Goal: Task Accomplishment & Management: Manage account settings

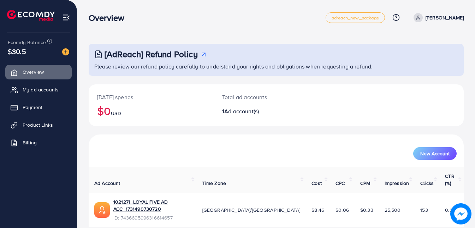
scroll to position [15, 0]
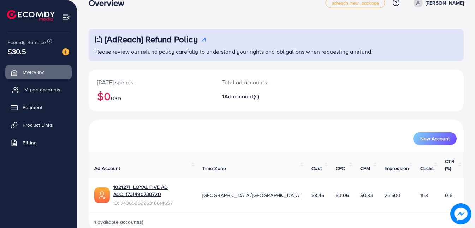
click at [54, 96] on link "My ad accounts" at bounding box center [38, 90] width 66 height 14
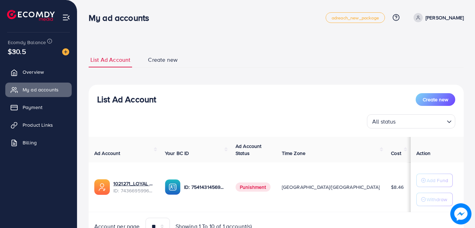
click at [171, 59] on span "Create new" at bounding box center [163, 60] width 30 height 8
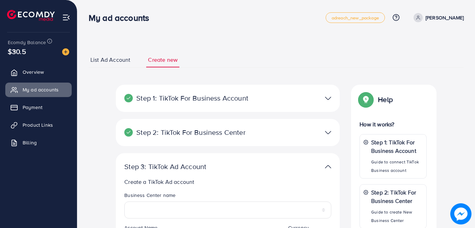
click at [107, 58] on span "List Ad Account" at bounding box center [110, 60] width 40 height 8
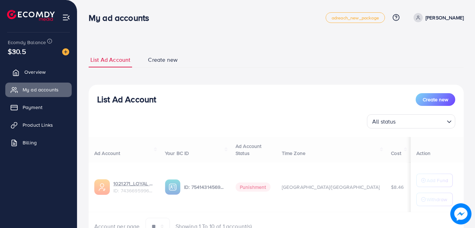
click at [38, 69] on span "Overview" at bounding box center [34, 71] width 21 height 7
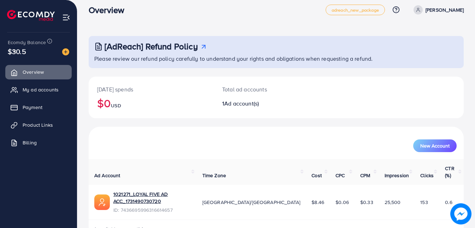
scroll to position [15, 0]
